Goal: Transaction & Acquisition: Purchase product/service

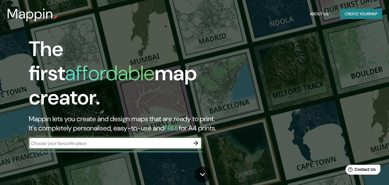
click at [99, 140] on input "text" at bounding box center [109, 143] width 161 height 7
type input "bellavista [GEOGRAPHIC_DATA][US_STATE] [GEOGRAPHIC_DATA]"
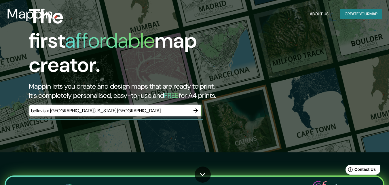
scroll to position [86, 0]
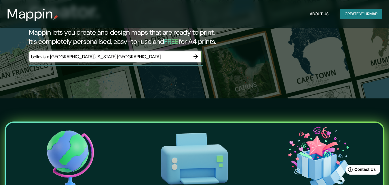
drag, startPoint x: 195, startPoint y: 52, endPoint x: 245, endPoint y: 131, distance: 93.9
click at [195, 53] on icon "button" at bounding box center [195, 56] width 7 height 7
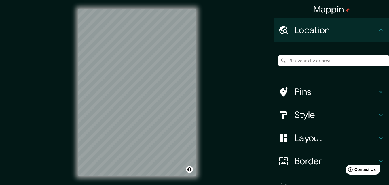
click at [147, 65] on div "© Mapbox © OpenStreetMap Improve this map" at bounding box center [137, 92] width 136 height 185
click at [326, 57] on input "Pick your city or area" at bounding box center [333, 60] width 111 height 10
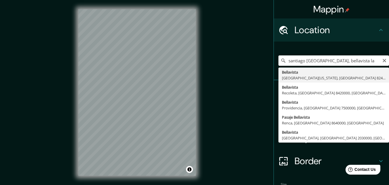
type input "[GEOGRAPHIC_DATA], [GEOGRAPHIC_DATA][US_STATE], [GEOGRAPHIC_DATA] 8240000, [GEO…"
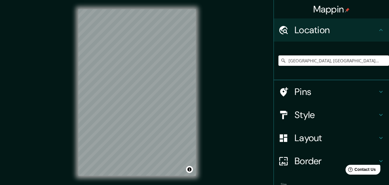
drag, startPoint x: 324, startPoint y: 59, endPoint x: 265, endPoint y: 54, distance: 59.6
click at [265, 54] on div "Mappin Location [GEOGRAPHIC_DATA], [GEOGRAPHIC_DATA][US_STATE], [GEOGRAPHIC_DAT…" at bounding box center [194, 97] width 389 height 194
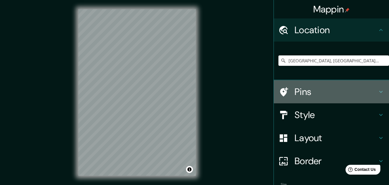
click at [335, 90] on h4 "Pins" at bounding box center [336, 92] width 83 height 12
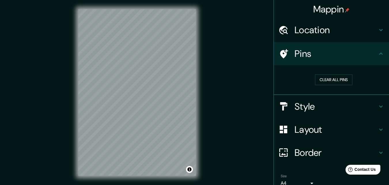
click at [347, 60] on div "Pins" at bounding box center [331, 53] width 115 height 23
click at [335, 107] on h4 "Style" at bounding box center [336, 106] width 83 height 12
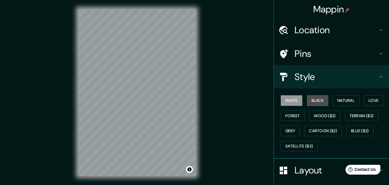
click at [318, 98] on button "Black" at bounding box center [318, 100] width 22 height 11
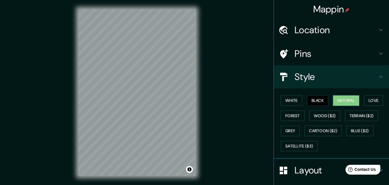
click at [339, 100] on button "Natural" at bounding box center [346, 100] width 26 height 11
click at [366, 104] on button "Love" at bounding box center [373, 100] width 19 height 11
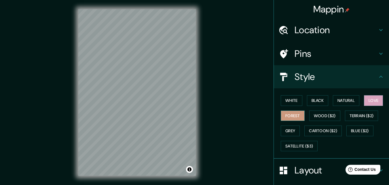
click at [292, 116] on button "Forest" at bounding box center [293, 115] width 24 height 11
click at [321, 119] on button "Wood ($2)" at bounding box center [324, 115] width 31 height 11
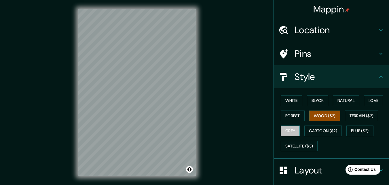
click at [294, 132] on button "Grey" at bounding box center [290, 130] width 19 height 11
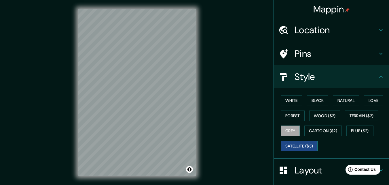
click at [305, 145] on button "Satellite ($3)" at bounding box center [299, 146] width 37 height 11
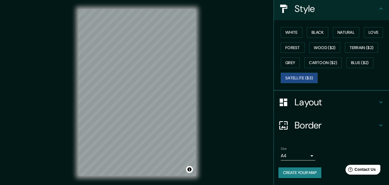
click at [326, 110] on div "Layout" at bounding box center [331, 101] width 115 height 23
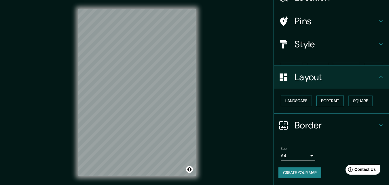
scroll to position [22, 0]
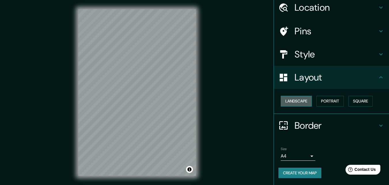
click at [299, 103] on button "Landscape" at bounding box center [296, 101] width 31 height 11
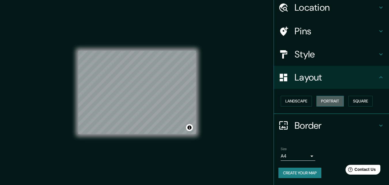
click at [323, 103] on button "Portrait" at bounding box center [329, 101] width 27 height 11
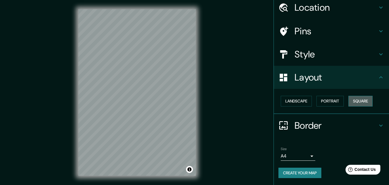
click at [355, 100] on button "Square" at bounding box center [360, 101] width 24 height 11
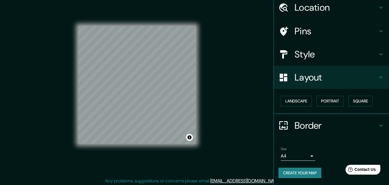
scroll to position [9, 0]
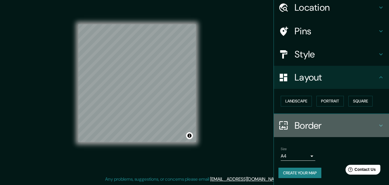
click at [321, 122] on h4 "Border" at bounding box center [336, 125] width 83 height 12
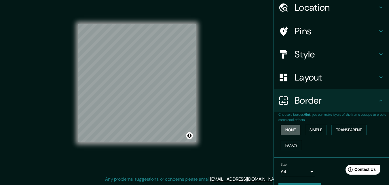
click at [285, 130] on button "None" at bounding box center [291, 129] width 20 height 11
click at [313, 130] on button "Simple" at bounding box center [316, 129] width 22 height 11
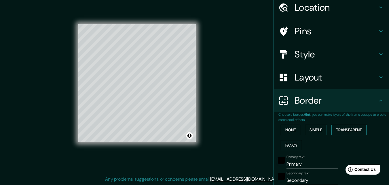
click at [339, 131] on button "Transparent" at bounding box center [348, 129] width 35 height 11
click at [291, 144] on button "Fancy" at bounding box center [291, 145] width 21 height 11
click at [343, 132] on button "Transparent" at bounding box center [348, 129] width 35 height 11
click at [282, 131] on button "None" at bounding box center [291, 129] width 20 height 11
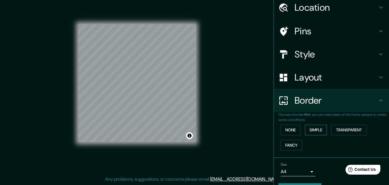
scroll to position [38, 0]
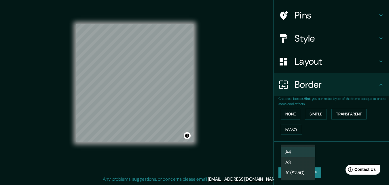
click at [306, 154] on body "Mappin Location [GEOGRAPHIC_DATA], [GEOGRAPHIC_DATA][US_STATE], [GEOGRAPHIC_DAT…" at bounding box center [194, 83] width 389 height 185
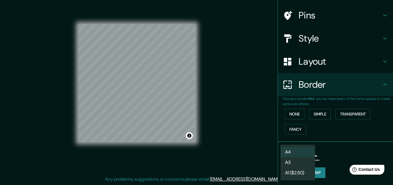
click at [328, 153] on div at bounding box center [196, 92] width 393 height 185
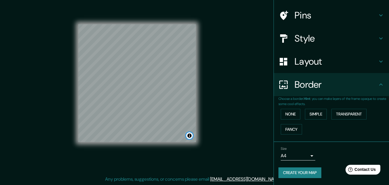
click at [190, 136] on button "Toggle attribution" at bounding box center [189, 135] width 7 height 7
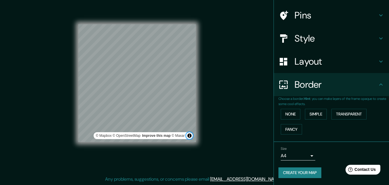
click at [190, 136] on button "Toggle attribution" at bounding box center [189, 135] width 7 height 7
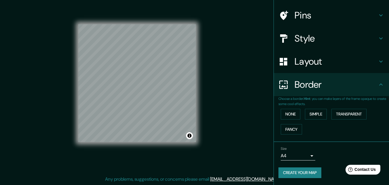
click at [74, 183] on div "Mappin Location [GEOGRAPHIC_DATA], [GEOGRAPHIC_DATA][US_STATE], [GEOGRAPHIC_DAT…" at bounding box center [194, 88] width 389 height 194
click at [312, 19] on h4 "Pins" at bounding box center [336, 16] width 83 height 12
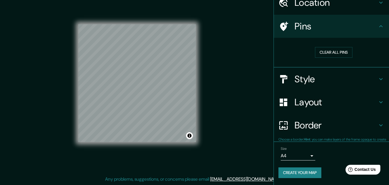
scroll to position [27, 0]
click at [322, 48] on button "Clear all pins" at bounding box center [333, 52] width 37 height 11
click at [345, 32] on h4 "Pins" at bounding box center [336, 27] width 83 height 12
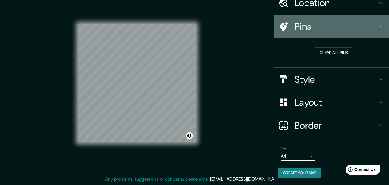
click at [381, 25] on div "Pins" at bounding box center [331, 26] width 115 height 23
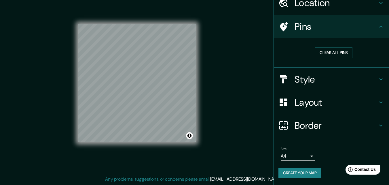
click at [278, 22] on icon at bounding box center [283, 27] width 10 height 10
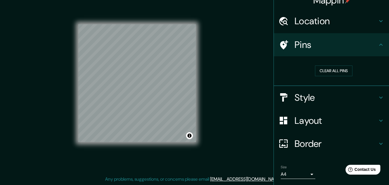
scroll to position [0, 0]
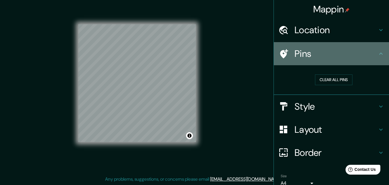
click at [356, 58] on h4 "Pins" at bounding box center [336, 54] width 83 height 12
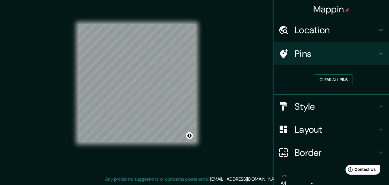
click at [336, 74] on button "Clear all pins" at bounding box center [333, 79] width 37 height 11
click at [333, 79] on button "Clear all pins" at bounding box center [333, 79] width 37 height 11
click at [330, 78] on button "Clear all pins" at bounding box center [333, 79] width 37 height 11
